Goal: Navigation & Orientation: Find specific page/section

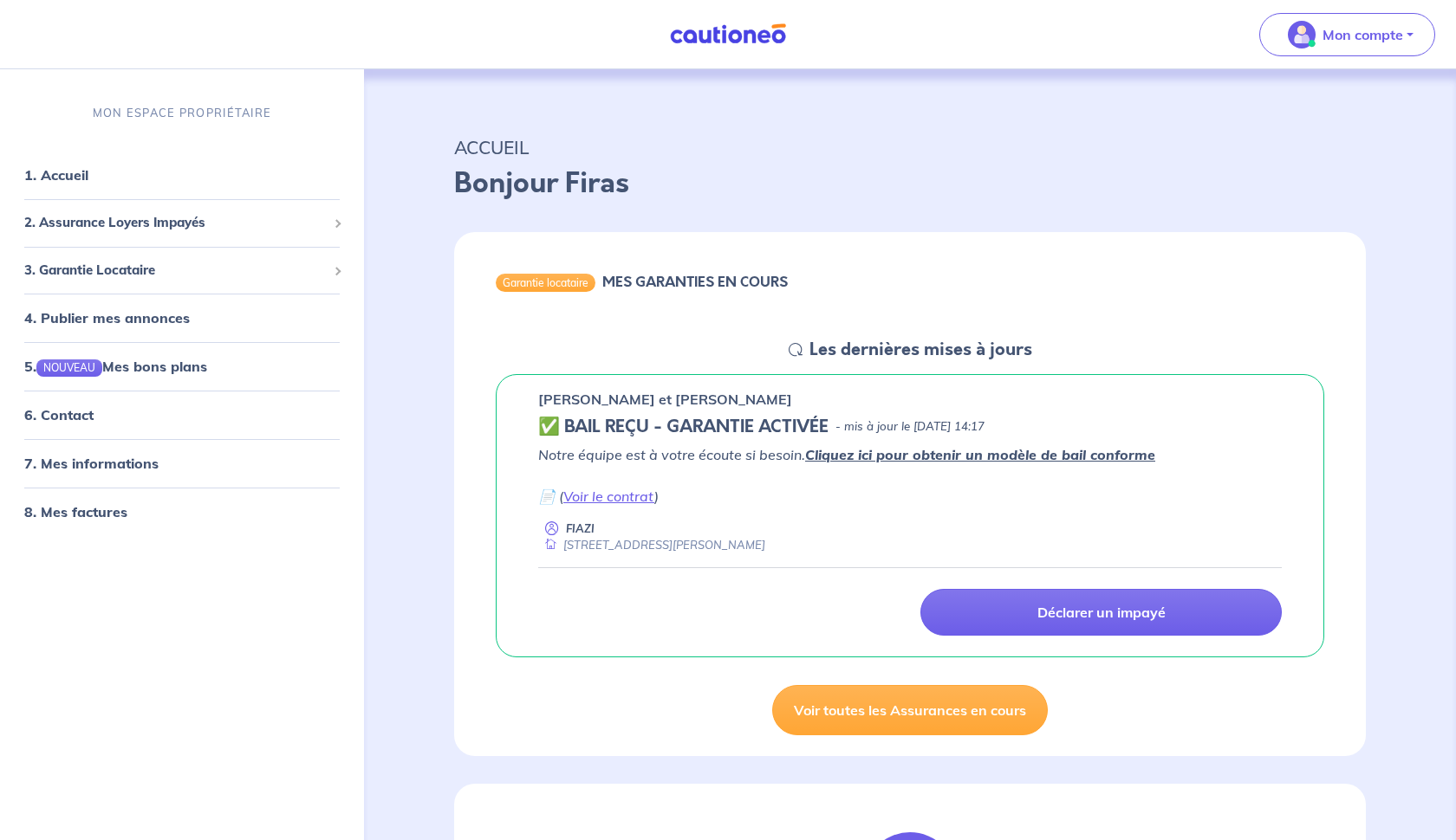
click at [887, 454] on link "Cliquez ici pour obtenir un modèle de bail conforme" at bounding box center [980, 454] width 350 height 17
click at [1398, 35] on p "Mon compte" at bounding box center [1362, 35] width 80 height 21
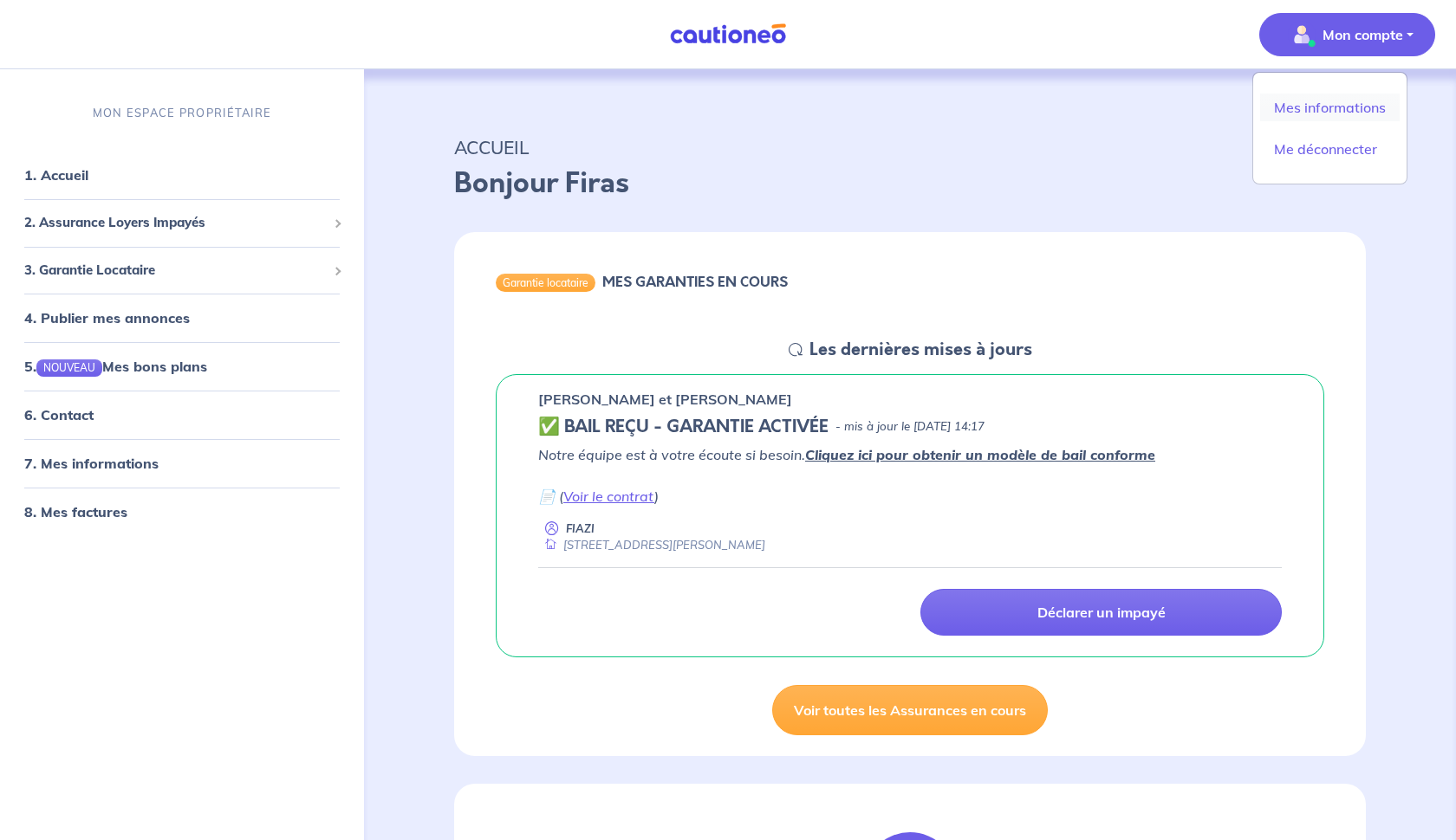
click at [1335, 111] on link "Mes informations" at bounding box center [1330, 107] width 140 height 27
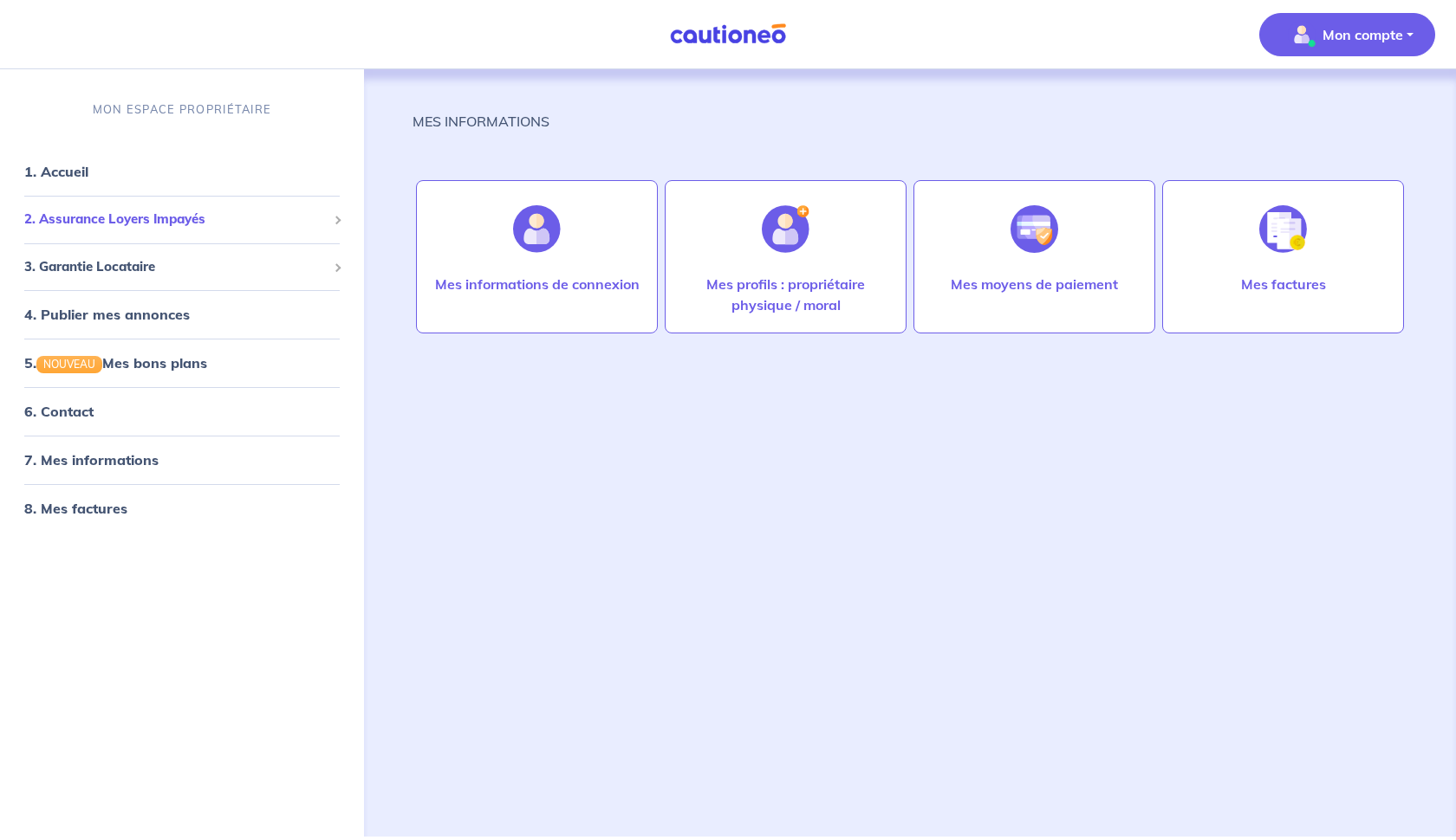
click at [110, 218] on span "2. Assurance Loyers Impayés" at bounding box center [175, 219] width 303 height 20
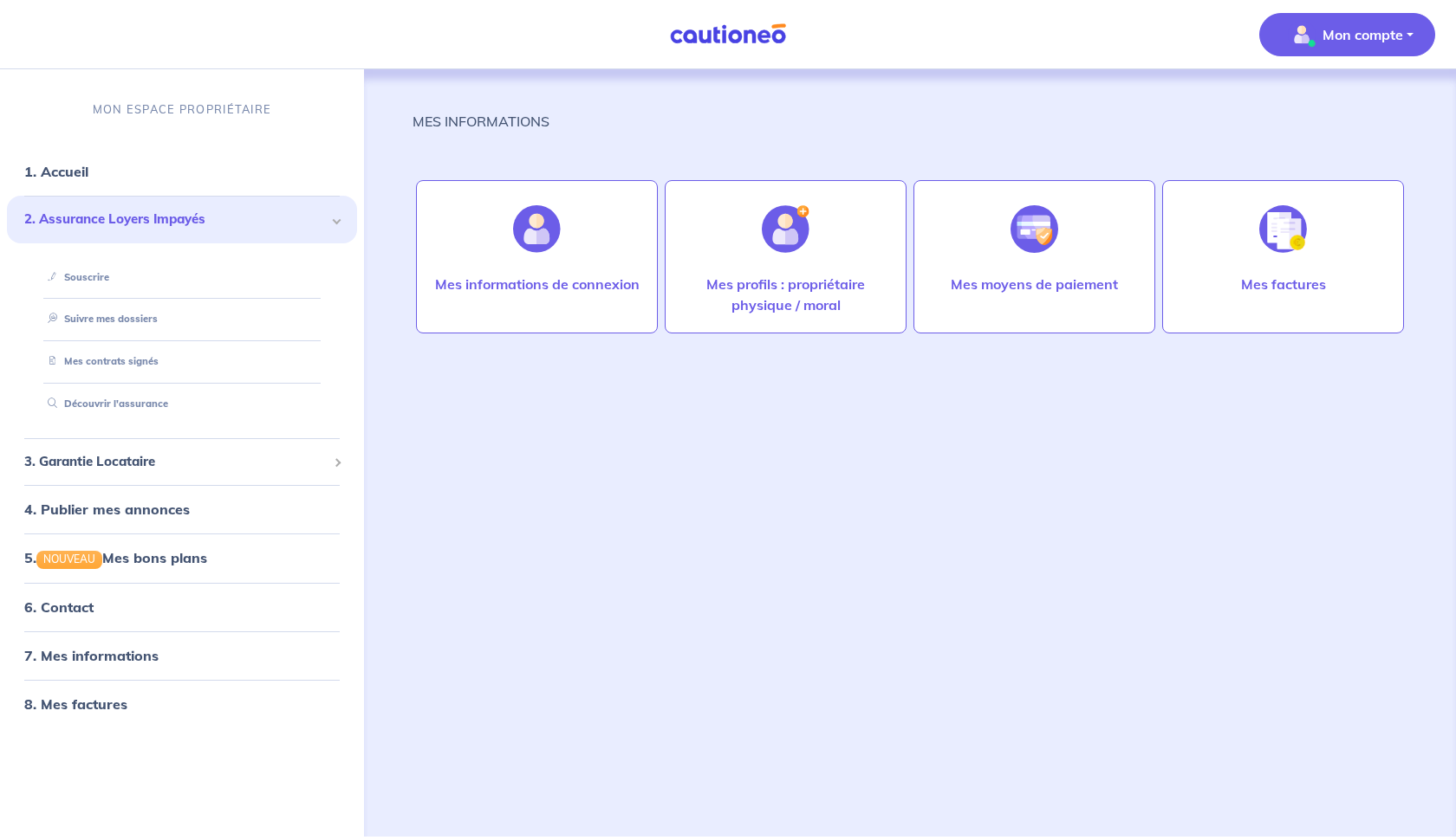
click at [110, 219] on span "2. Assurance Loyers Impayés" at bounding box center [175, 219] width 303 height 20
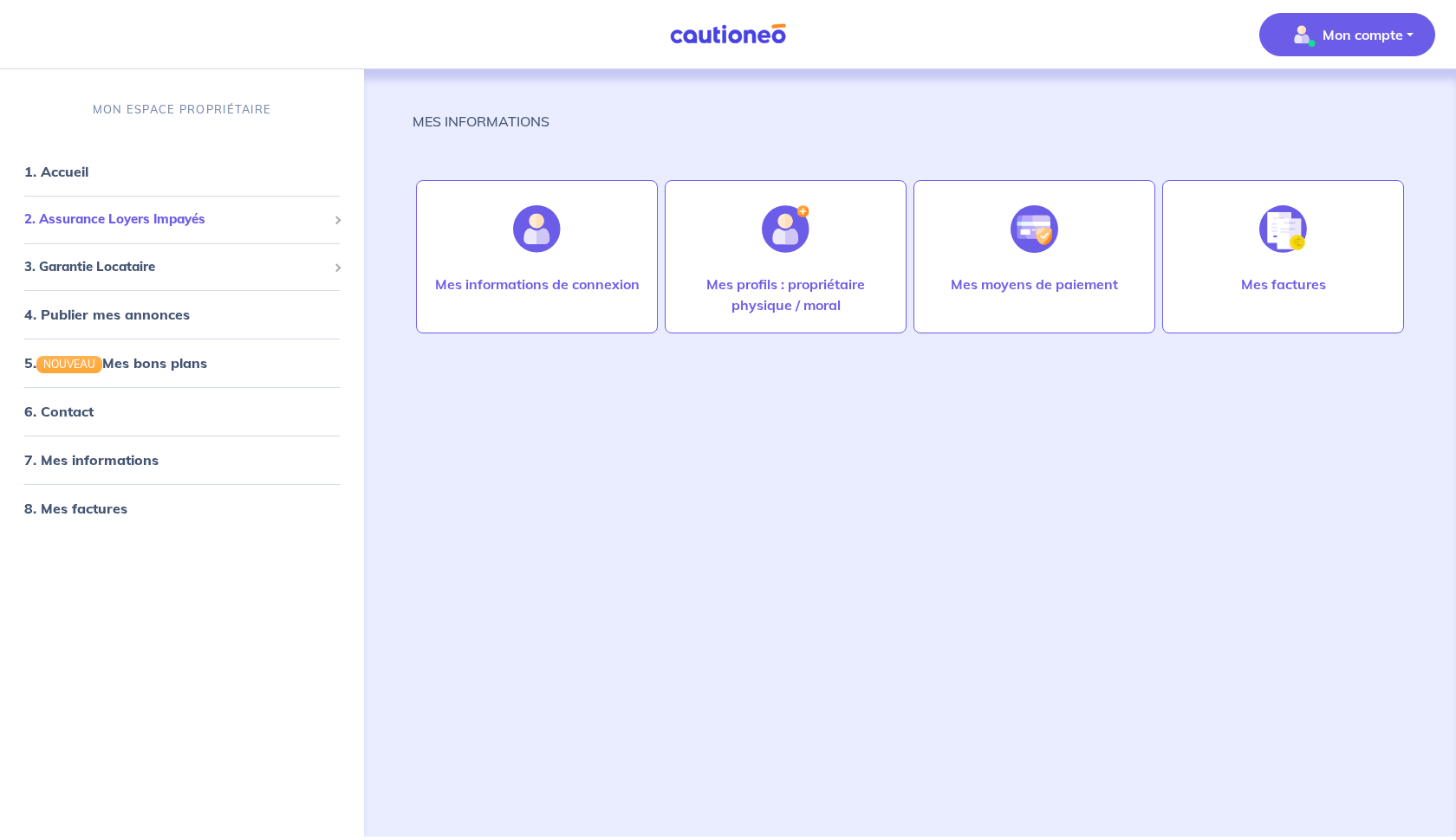
click at [110, 219] on span "2. Assurance Loyers Impayés" at bounding box center [175, 219] width 303 height 20
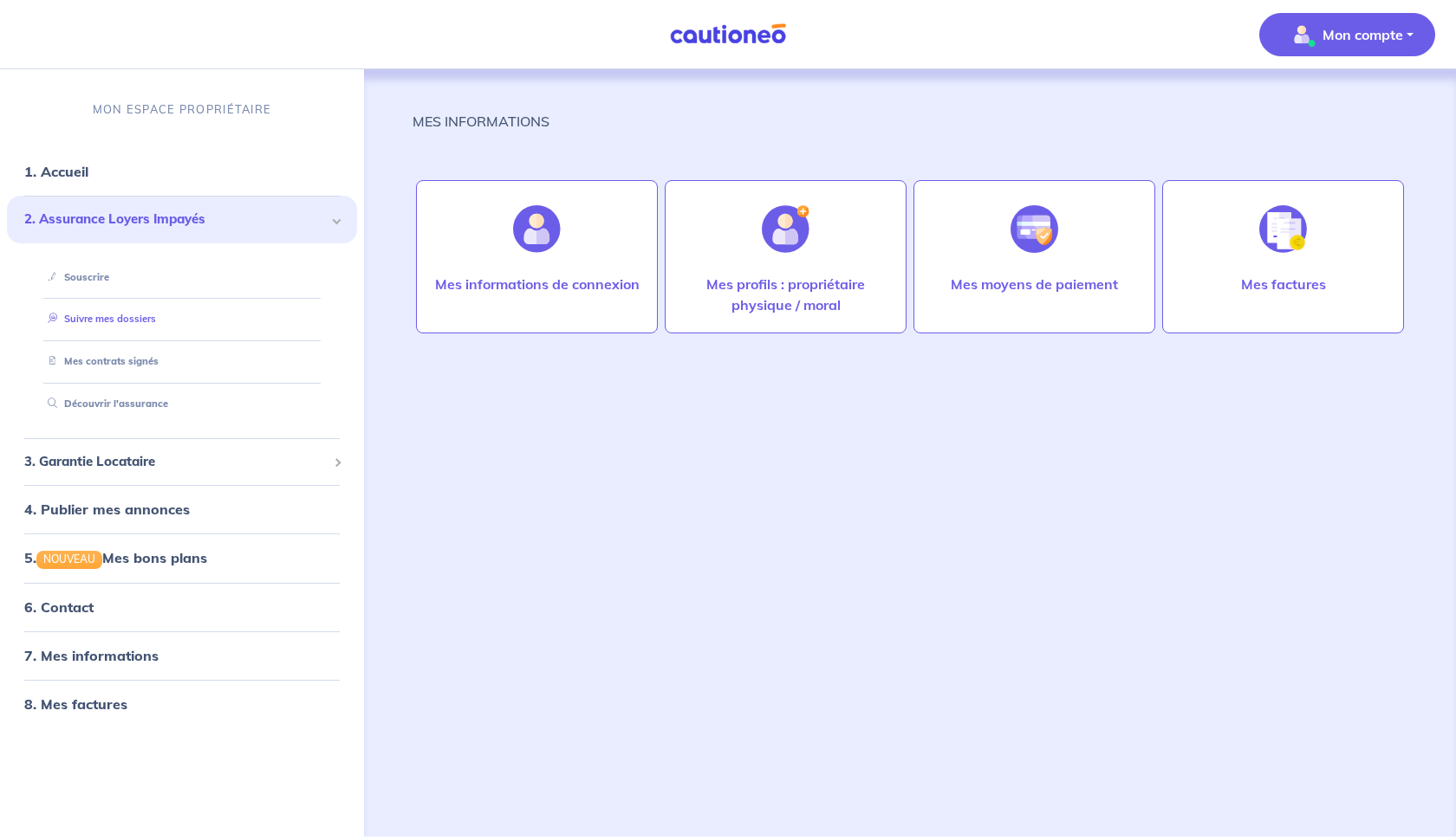
click at [131, 316] on link "Suivre mes dossiers" at bounding box center [98, 319] width 115 height 12
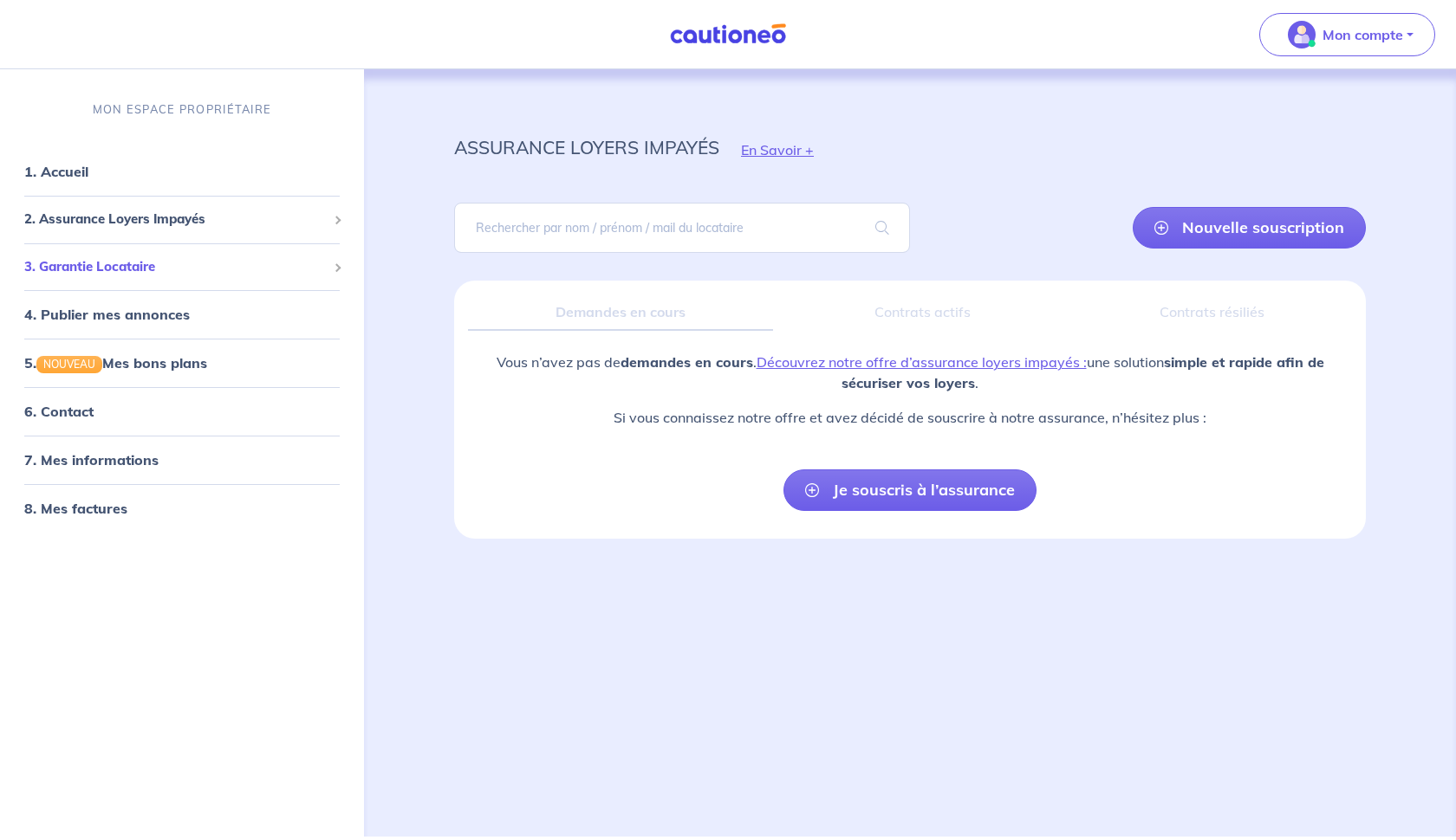
click at [83, 267] on span "3. Garantie Locataire" at bounding box center [175, 267] width 303 height 20
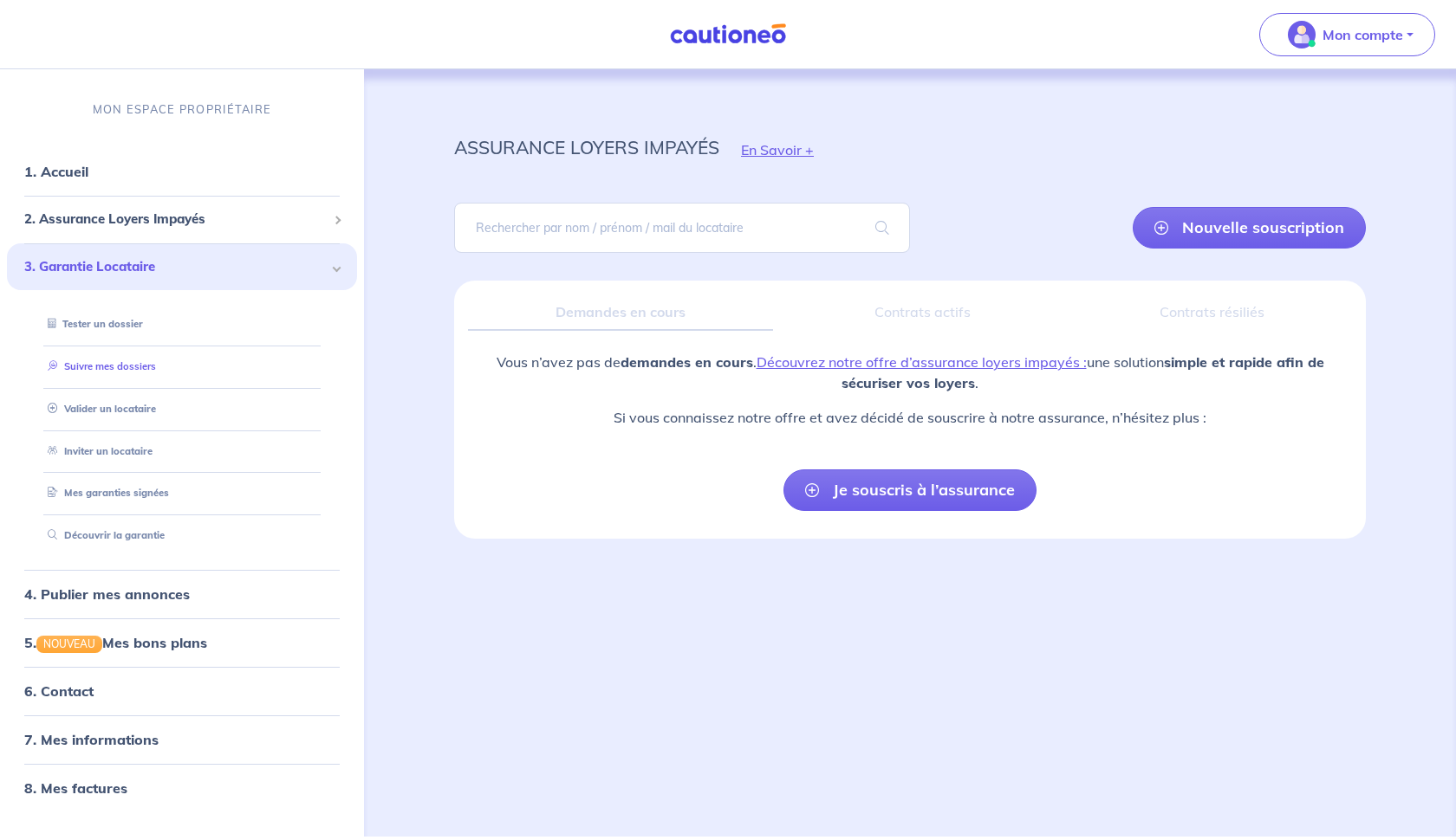
click at [124, 372] on link "Suivre mes dossiers" at bounding box center [98, 366] width 115 height 12
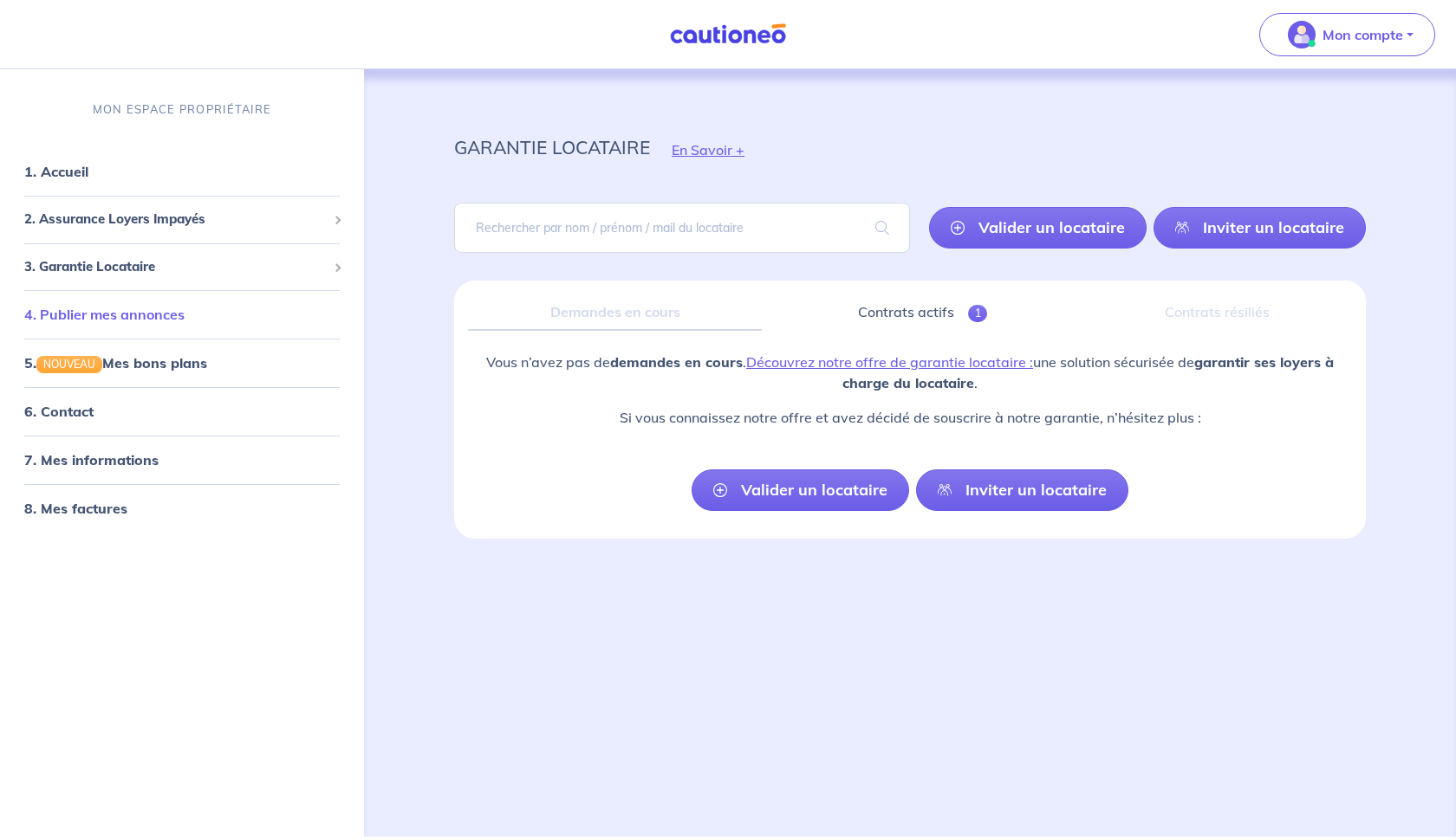
click at [107, 319] on link "4. Publier mes annonces" at bounding box center [105, 314] width 160 height 17
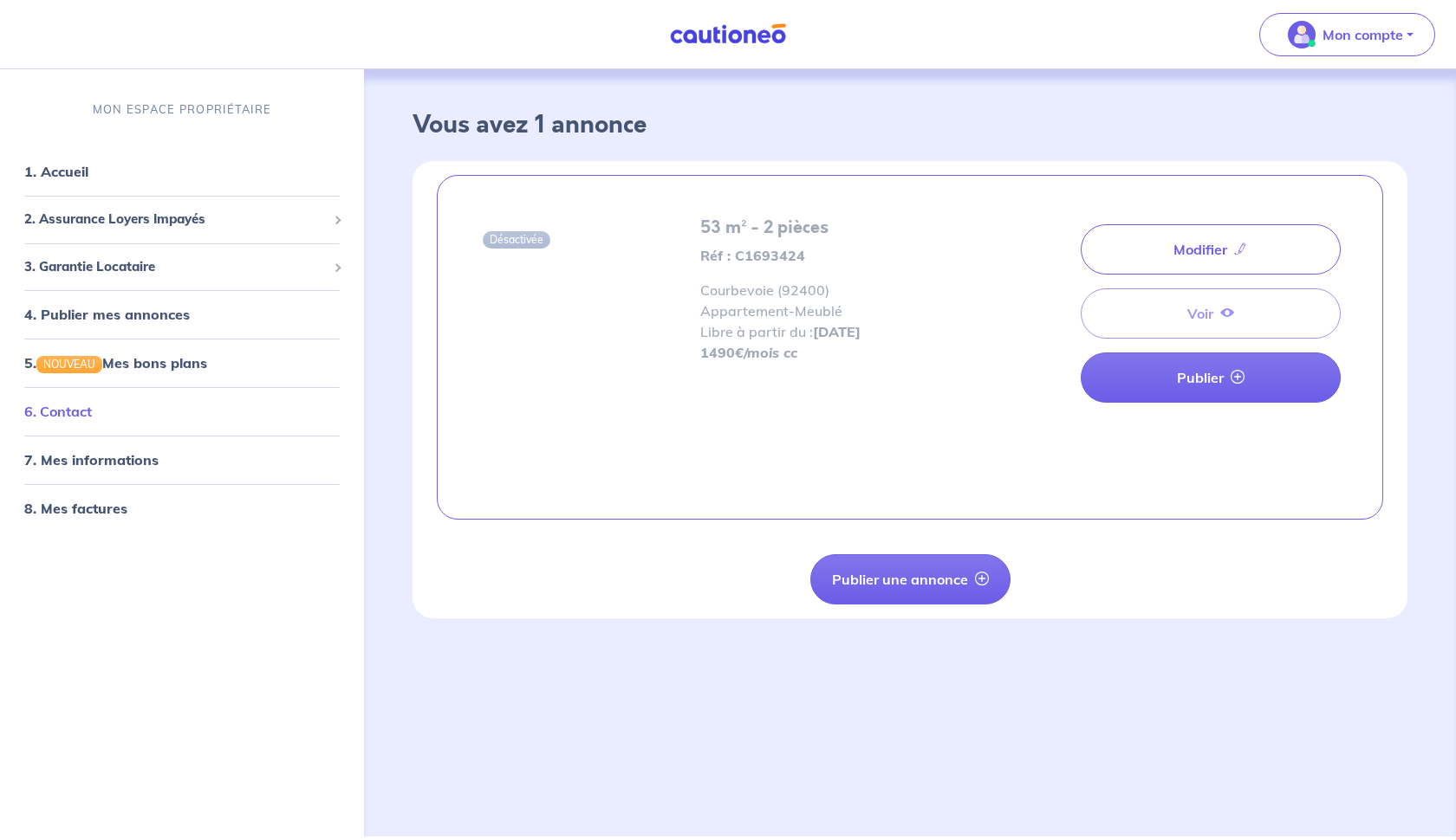
click at [80, 412] on link "6. Contact" at bounding box center [58, 411] width 68 height 17
click at [122, 465] on link "7. Mes informations" at bounding box center [89, 460] width 129 height 17
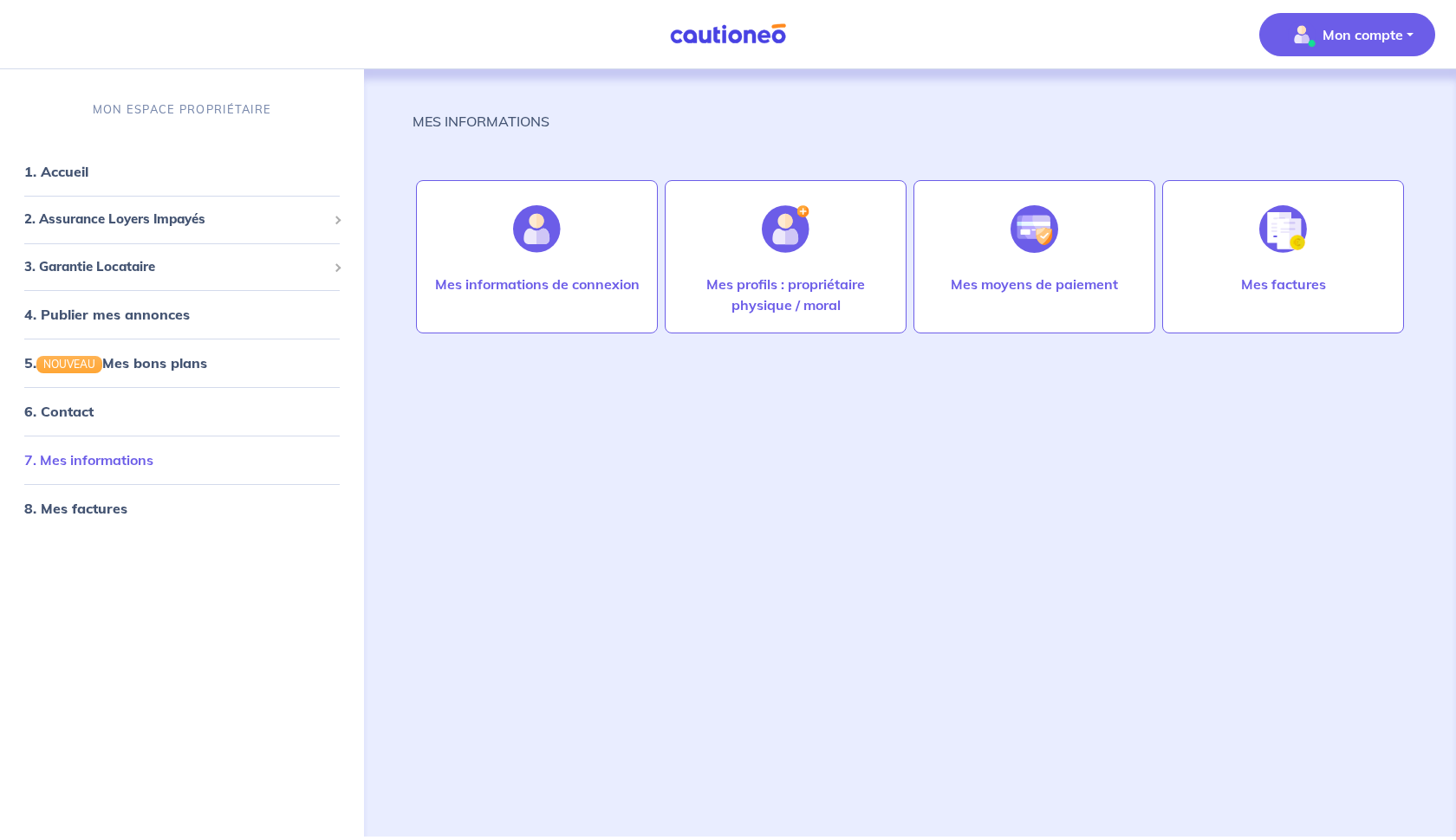
click at [131, 462] on link "7. Mes informations" at bounding box center [89, 460] width 129 height 17
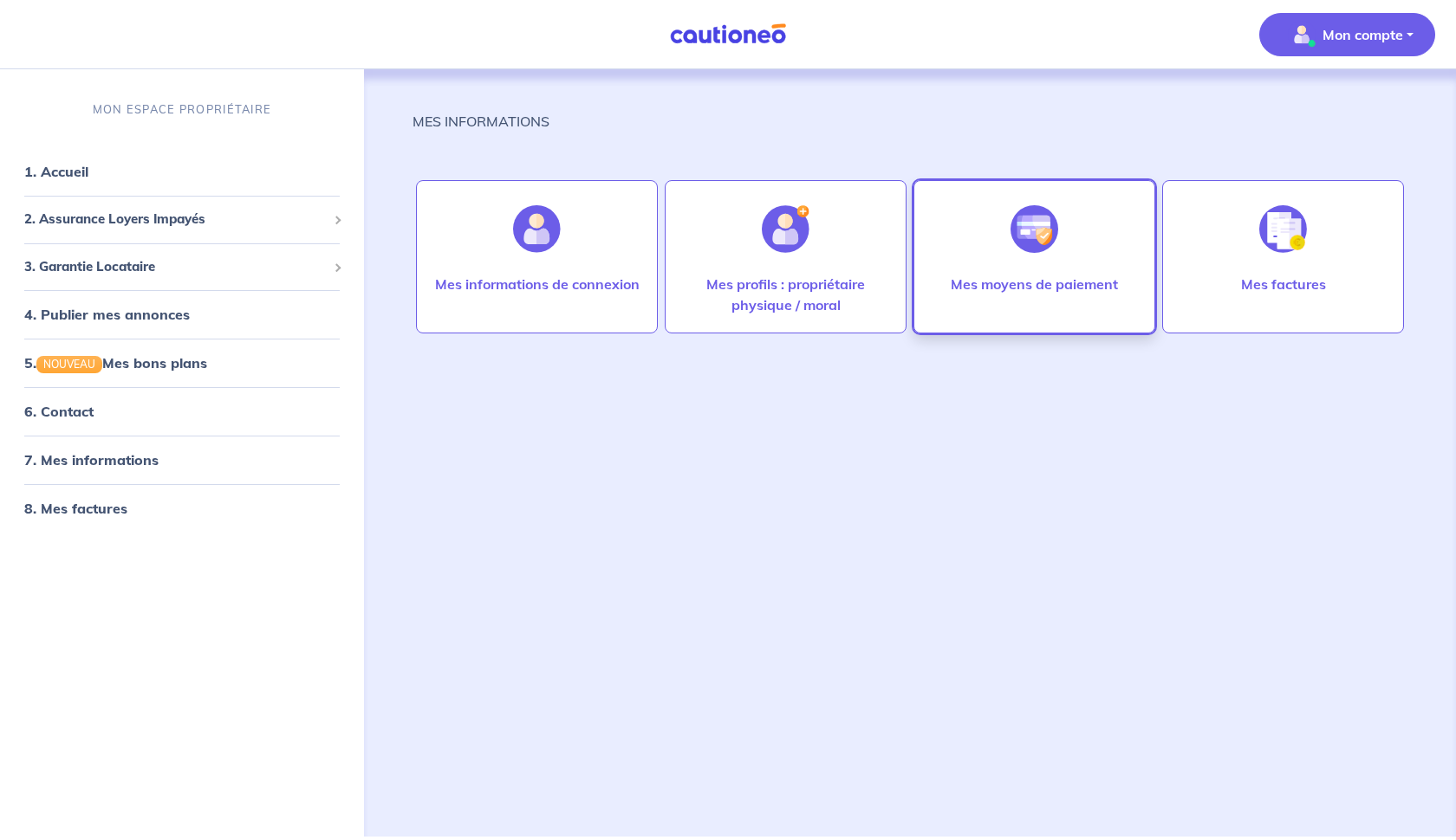
click at [1029, 289] on p "Mes moyens de paiement" at bounding box center [1034, 284] width 167 height 21
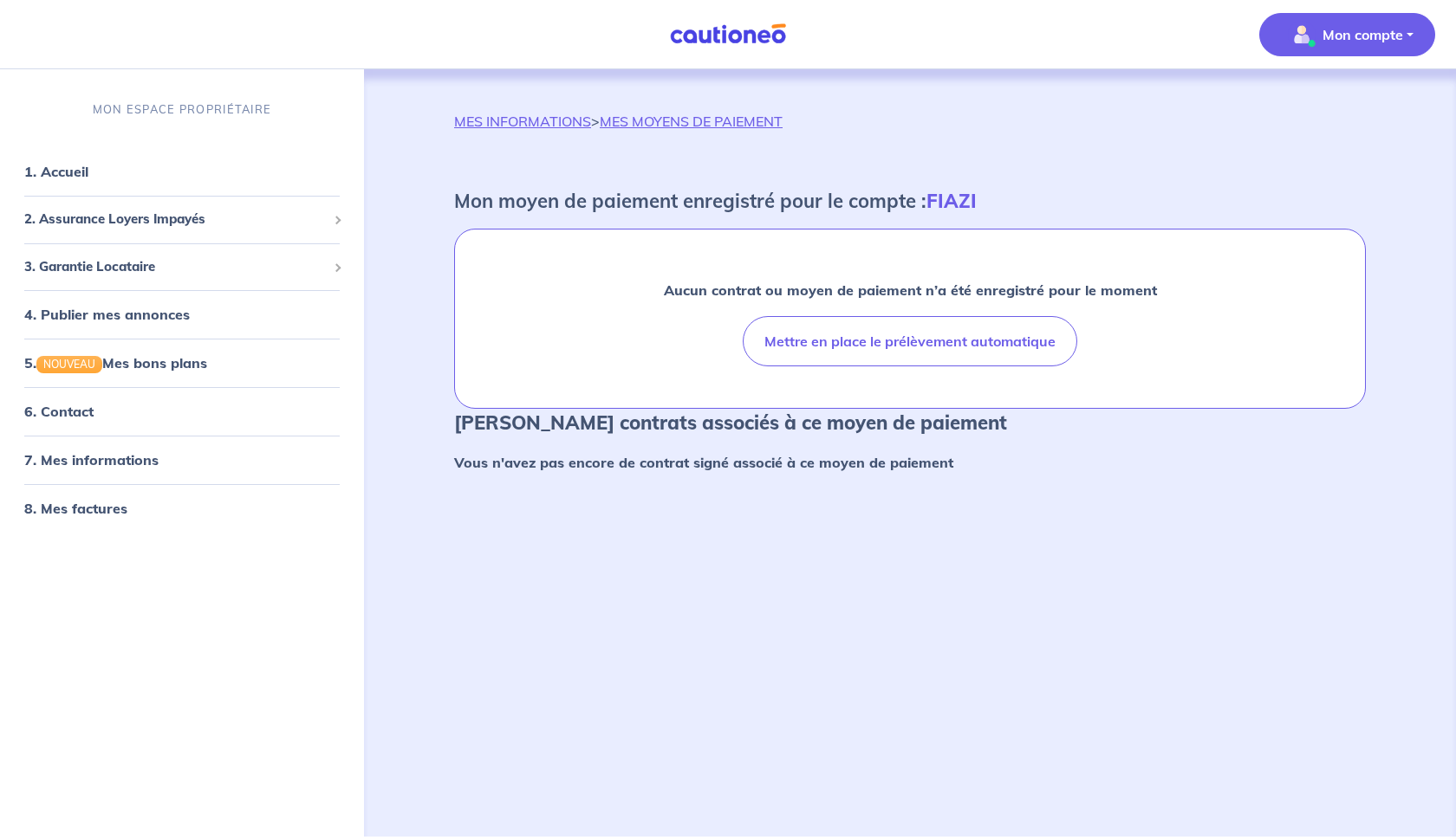
click at [1416, 38] on button "Mon compte" at bounding box center [1347, 35] width 176 height 43
click at [1340, 111] on link "Mes informations" at bounding box center [1330, 107] width 140 height 27
